Goal: Task Accomplishment & Management: Manage account settings

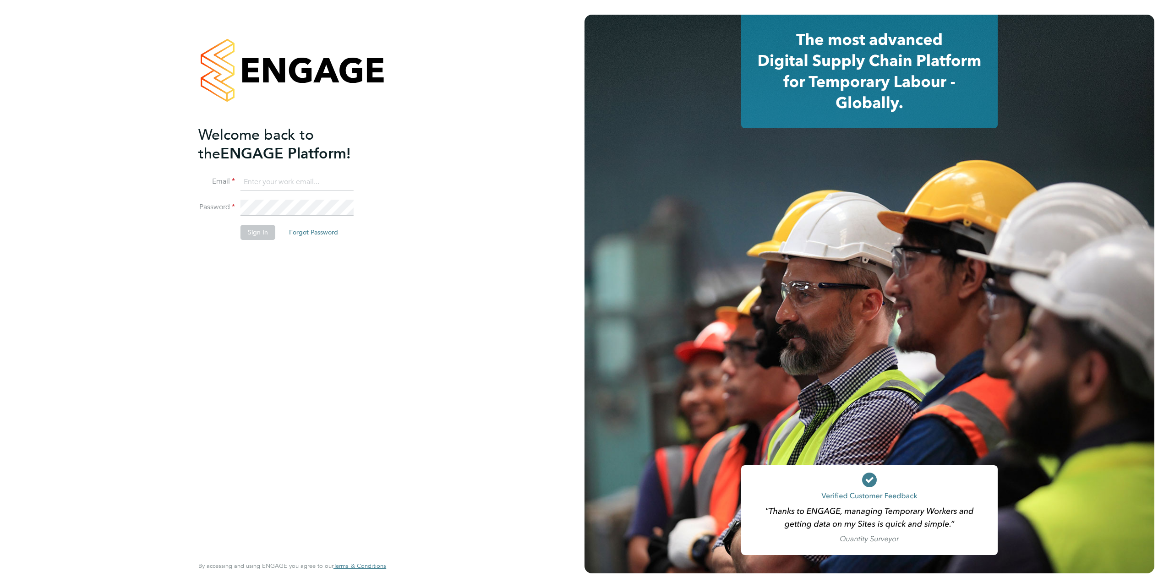
type input "[EMAIL_ADDRESS][DOMAIN_NAME]"
click at [370, 216] on li "Password" at bounding box center [287, 213] width 179 height 26
click at [257, 230] on button "Sign In" at bounding box center [257, 232] width 35 height 15
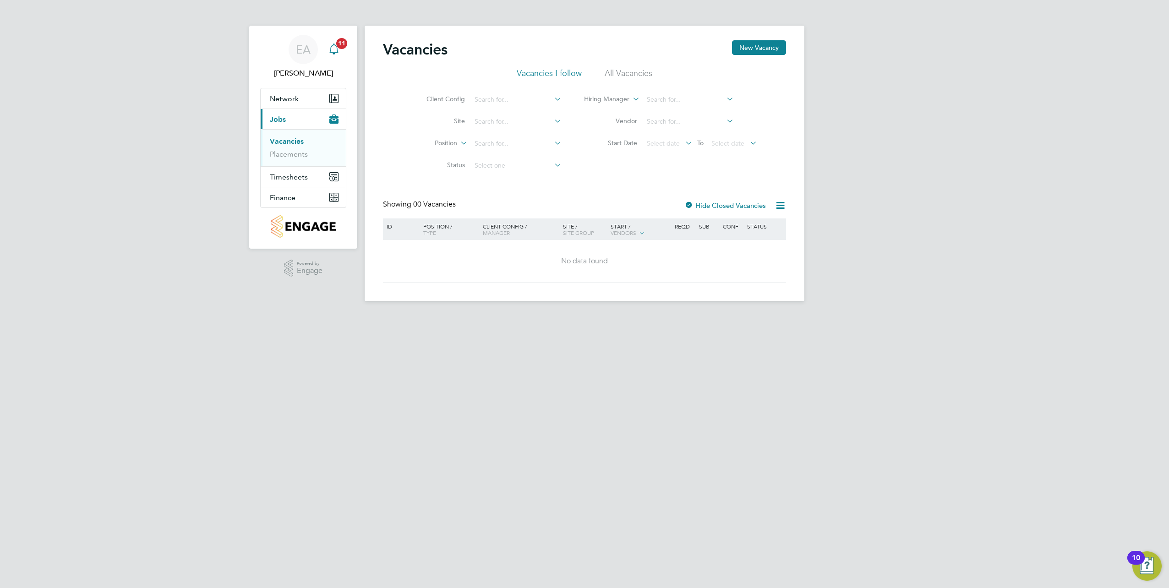
click at [336, 54] on icon "Main navigation" at bounding box center [333, 49] width 11 height 11
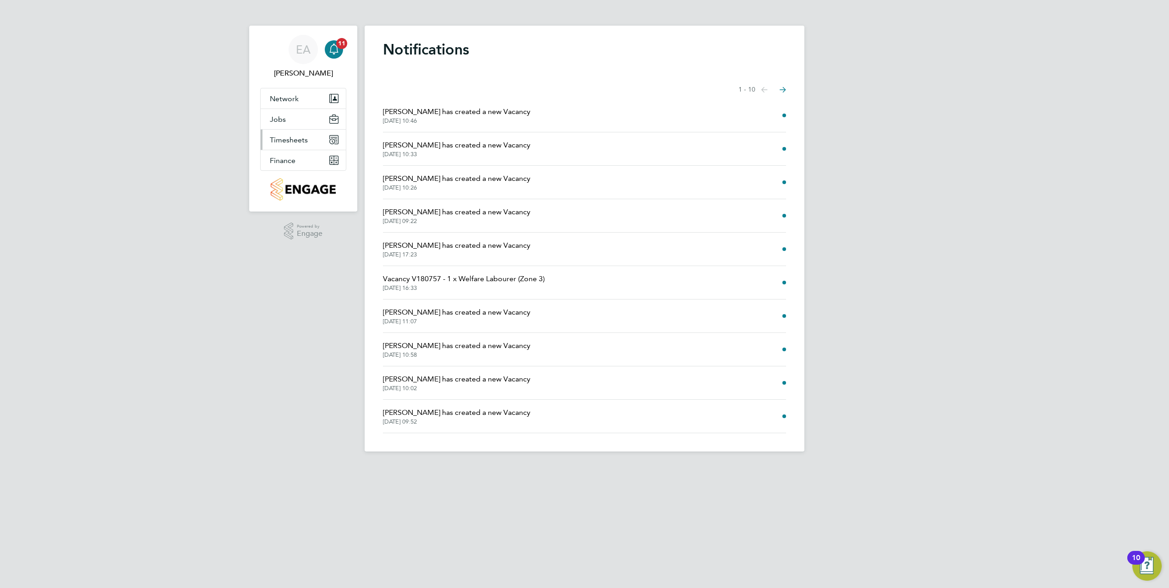
click at [299, 132] on button "Timesheets" at bounding box center [303, 140] width 85 height 20
click at [292, 177] on link "Expenses" at bounding box center [285, 174] width 31 height 9
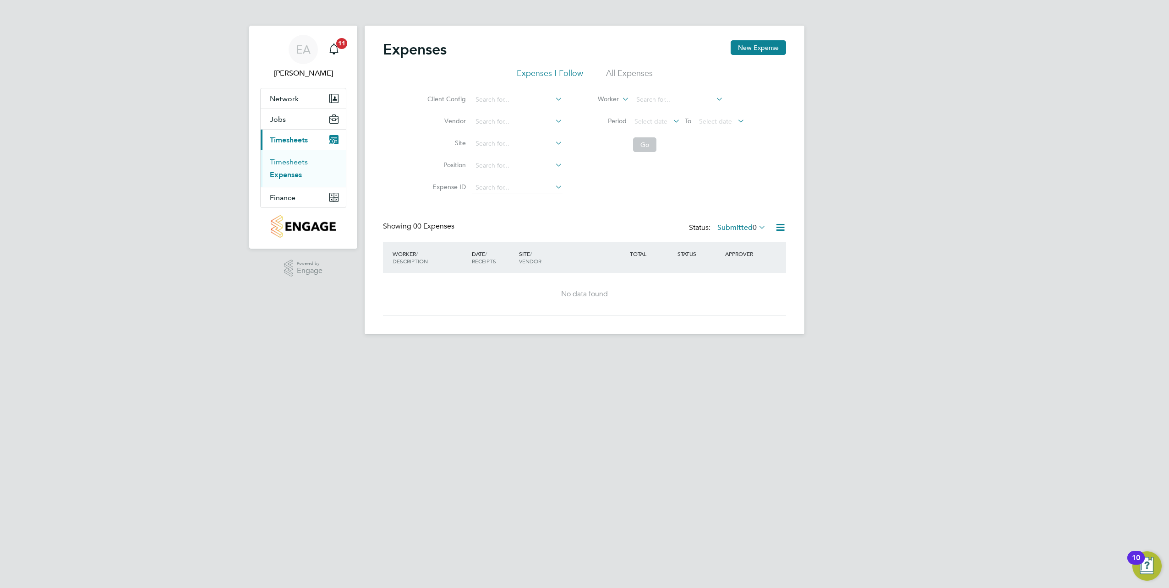
click at [298, 163] on link "Timesheets" at bounding box center [289, 162] width 38 height 9
click at [501, 145] on input at bounding box center [517, 143] width 90 height 13
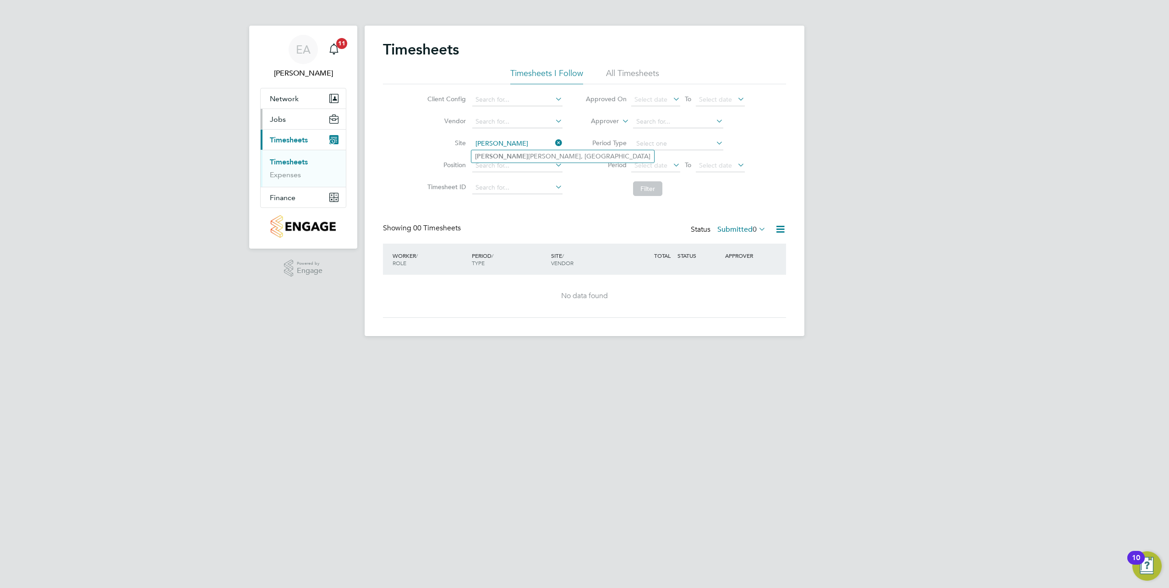
type input "morella"
click at [305, 125] on button "Jobs" at bounding box center [303, 119] width 85 height 20
click at [292, 153] on link "Placements" at bounding box center [289, 154] width 38 height 9
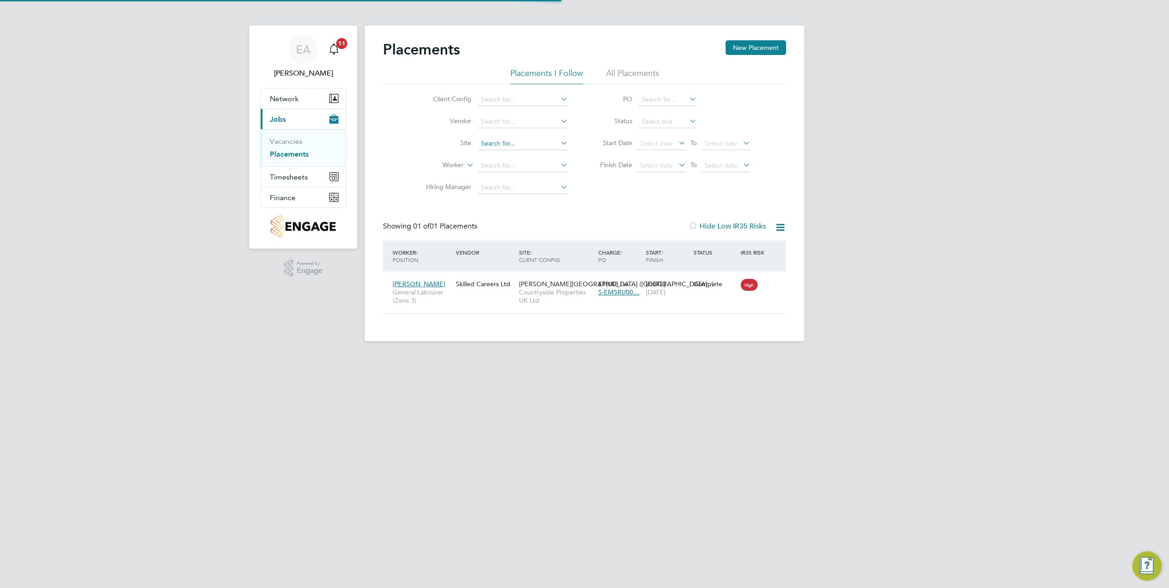
scroll to position [9, 43]
click at [500, 138] on input at bounding box center [523, 143] width 90 height 13
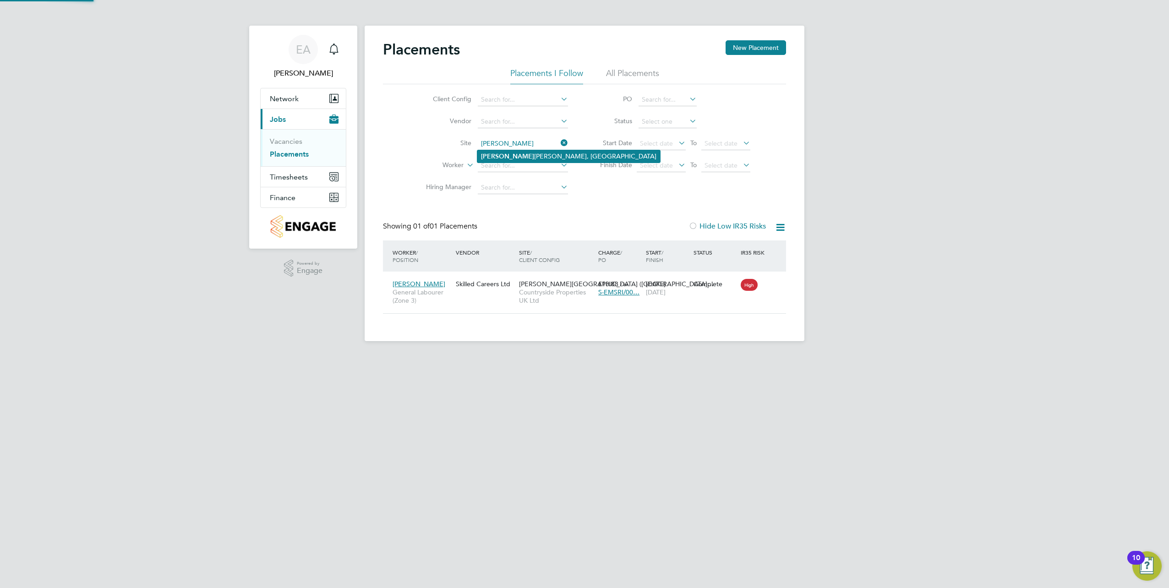
click at [506, 152] on li "Morella Woods, Lenham" at bounding box center [568, 156] width 183 height 12
type input "Morella Woods, Lenham"
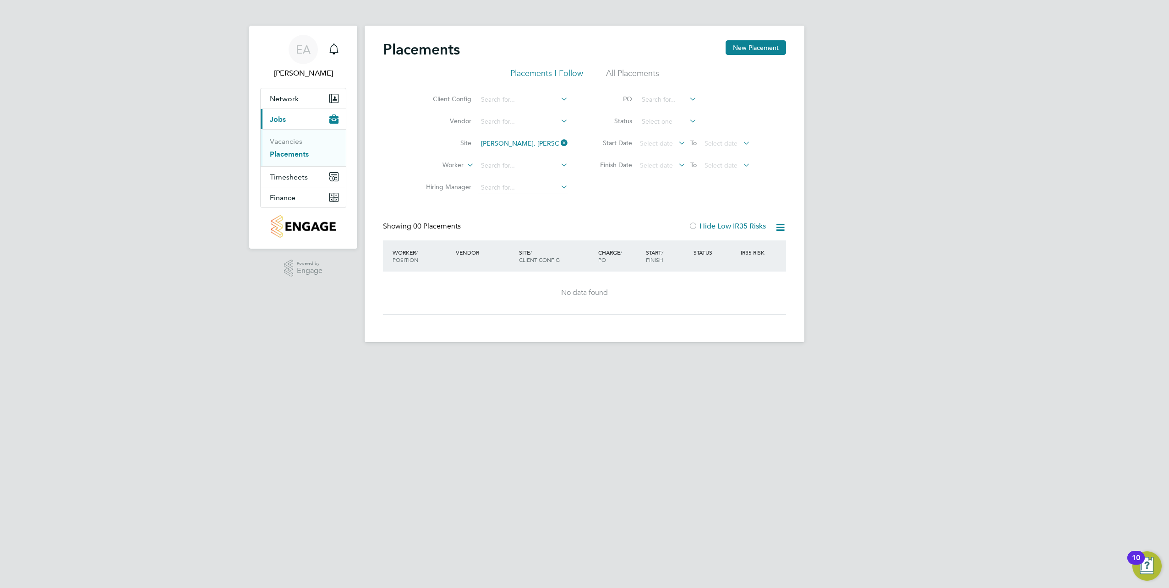
click at [633, 70] on li "All Placements" at bounding box center [632, 76] width 53 height 16
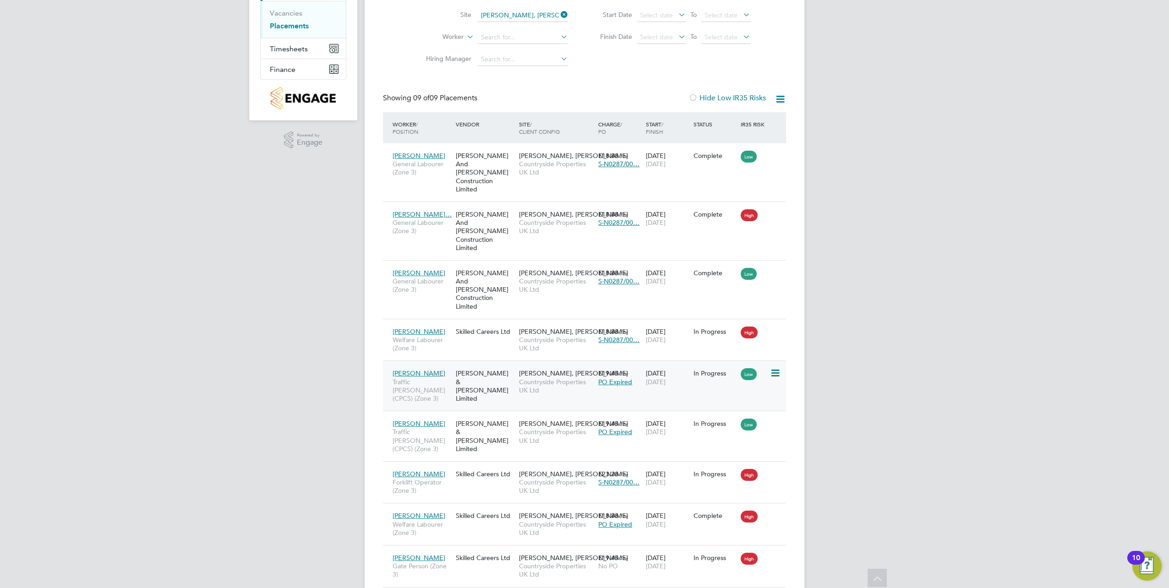
click at [497, 365] on div "Fawkes & Reece Limited" at bounding box center [484, 386] width 63 height 43
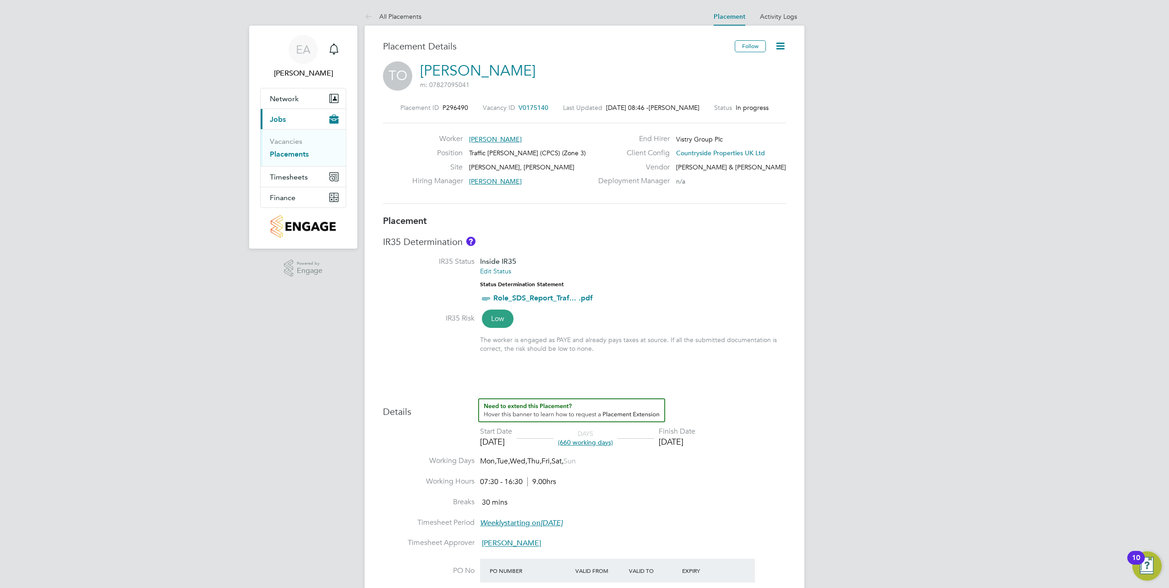
click at [781, 44] on icon at bounding box center [779, 45] width 11 height 11
click at [739, 68] on li "Edit Placement e" at bounding box center [737, 67] width 94 height 13
type input "Connor Pattenden"
type input "23 Jun 2025"
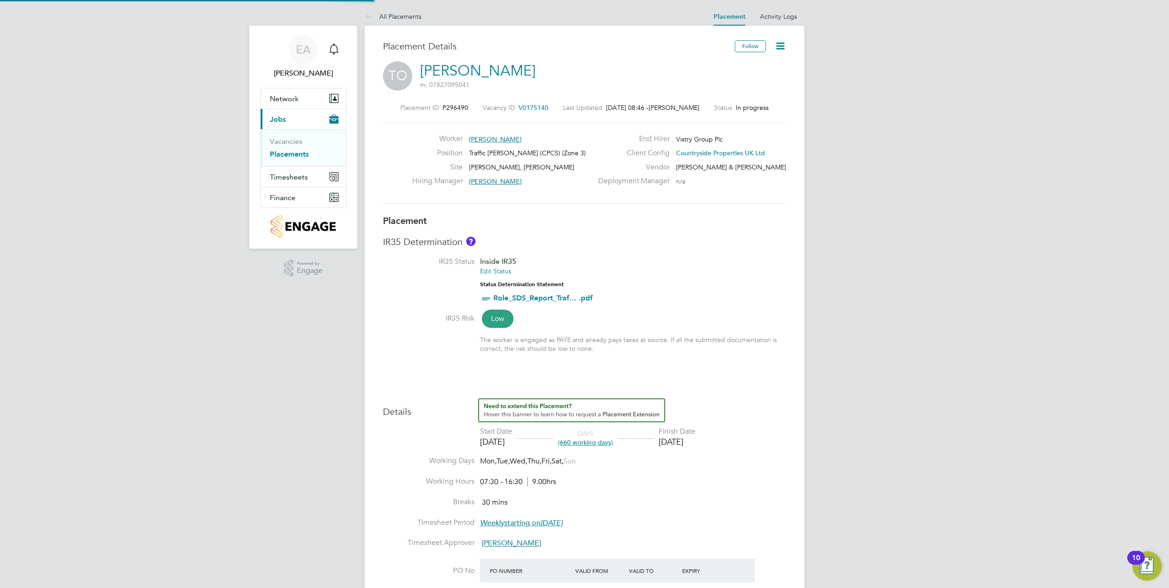
type input "31 Jul 2027"
type input "07:30"
type input "16:30"
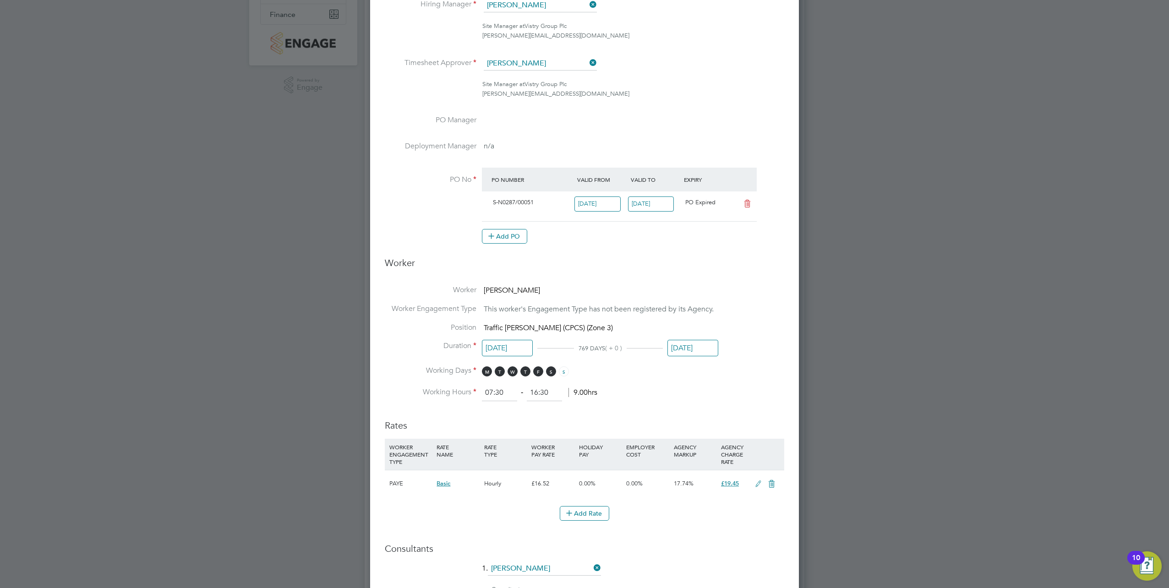
click at [657, 202] on input "19 Sep 2025" at bounding box center [651, 203] width 46 height 15
click at [662, 113] on span "31" at bounding box center [660, 103] width 17 height 17
type input "31 Mar 2026"
drag, startPoint x: 839, startPoint y: 179, endPoint x: 831, endPoint y: 199, distance: 21.8
click at [839, 179] on div at bounding box center [584, 294] width 1169 height 588
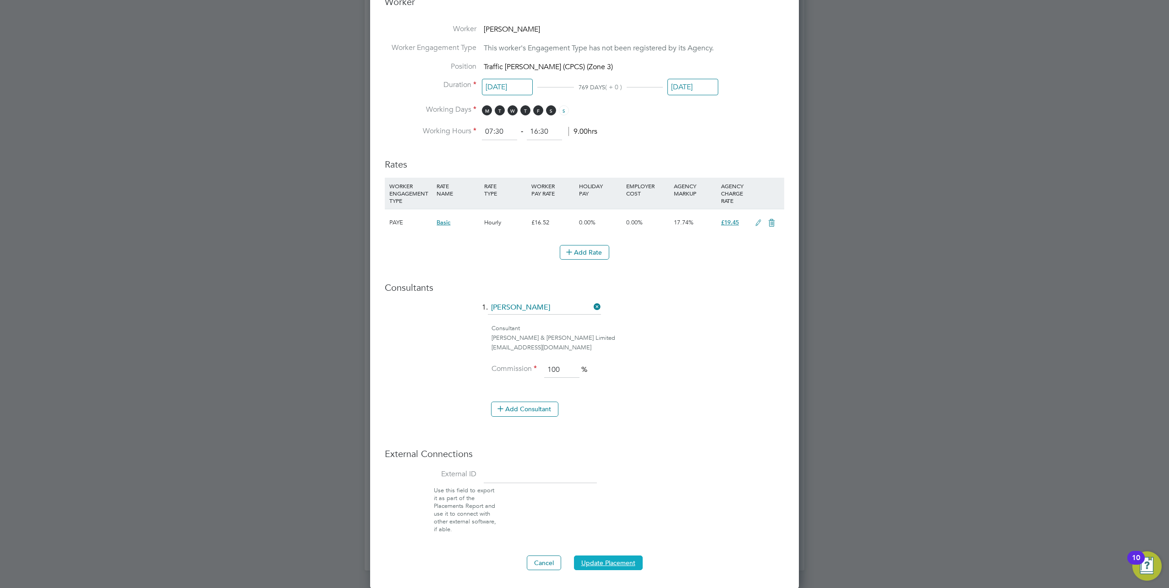
click at [616, 563] on button "Update Placement" at bounding box center [608, 562] width 69 height 15
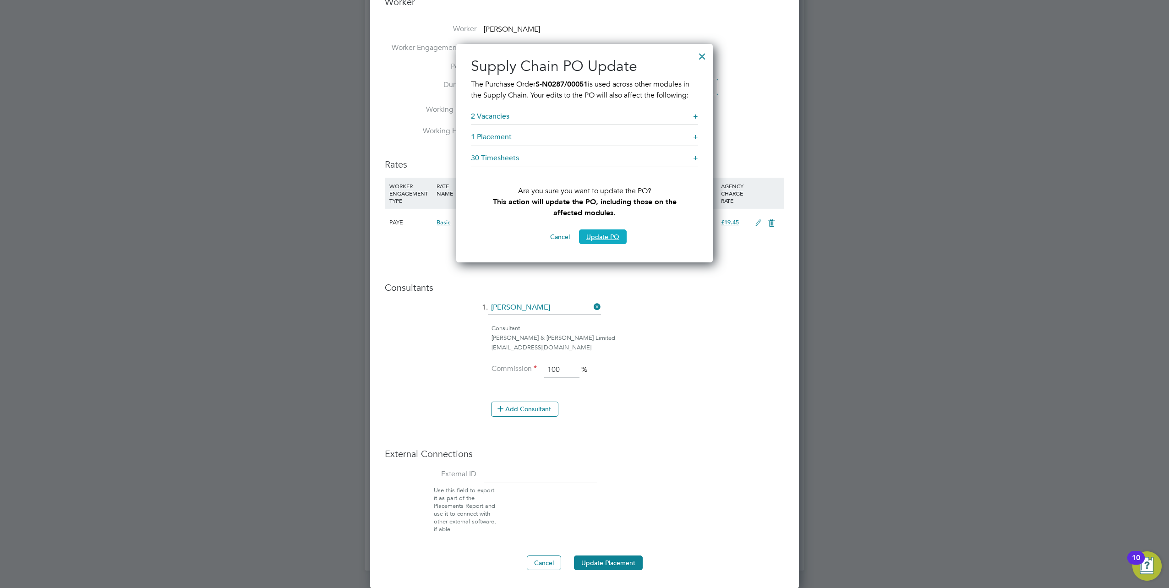
click at [600, 235] on button "Update PO" at bounding box center [603, 236] width 48 height 15
